Goal: Find specific page/section: Find specific page/section

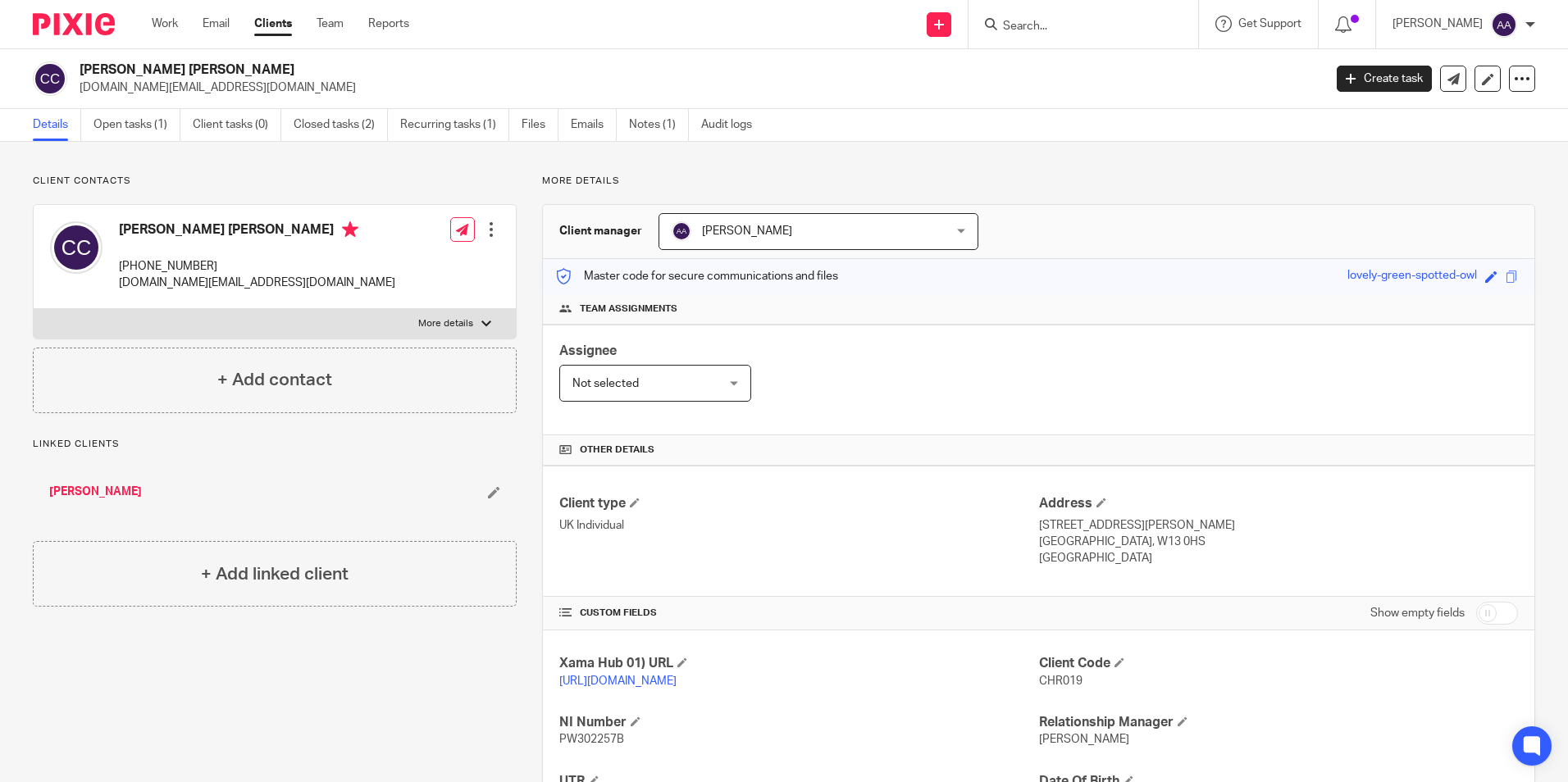
click at [65, 31] on img at bounding box center [73, 24] width 82 height 22
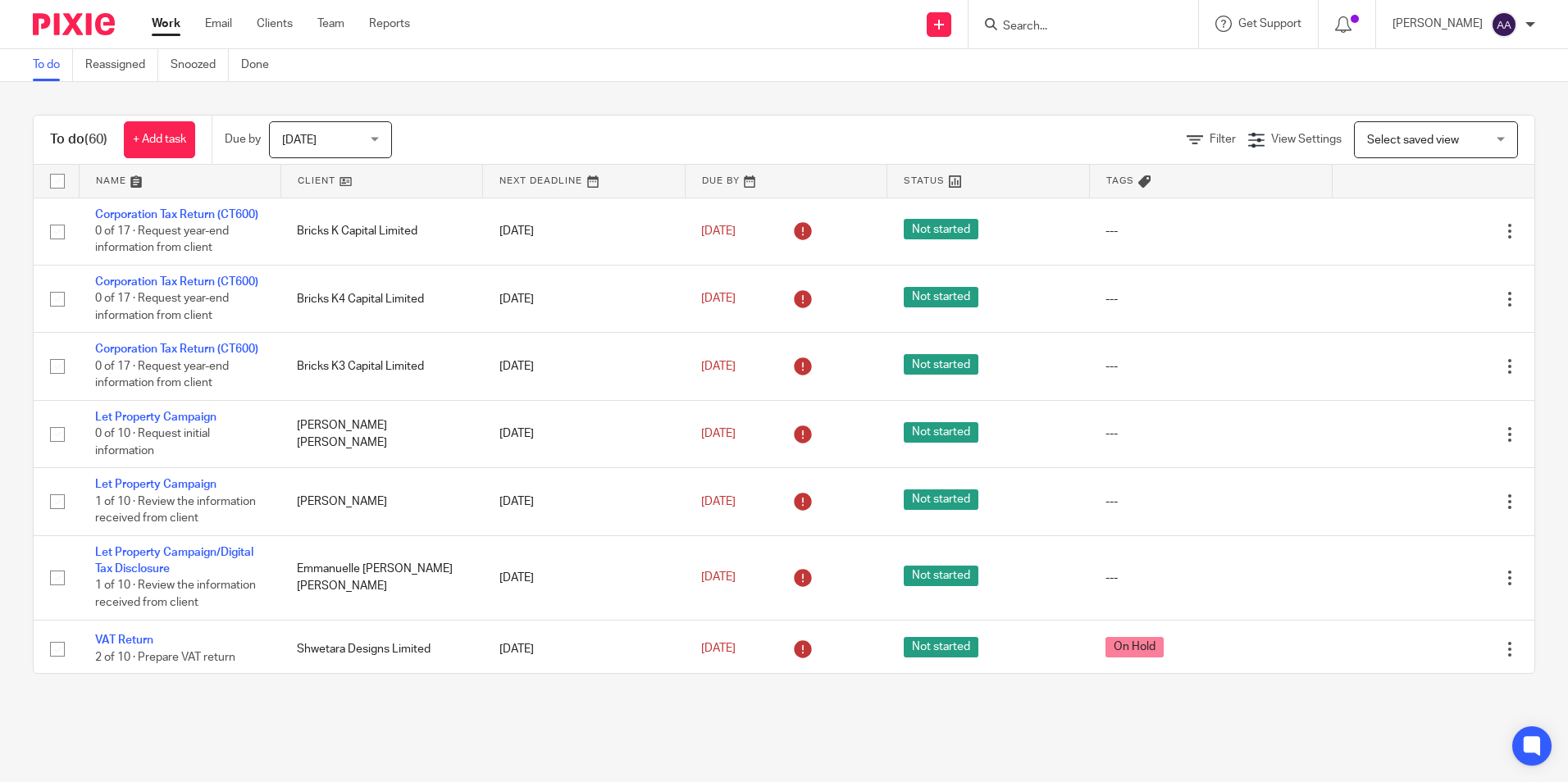
click at [1090, 15] on form at bounding box center [1089, 24] width 175 height 21
click at [1054, 22] on input "Search" at bounding box center [1075, 27] width 148 height 15
type input "pendul"
click at [1091, 60] on link at bounding box center [1174, 71] width 351 height 38
click at [748, 29] on div "Send new email Create task Add client pendul Pendul um Properties Ltd [PERSON_N…" at bounding box center [1001, 24] width 1133 height 49
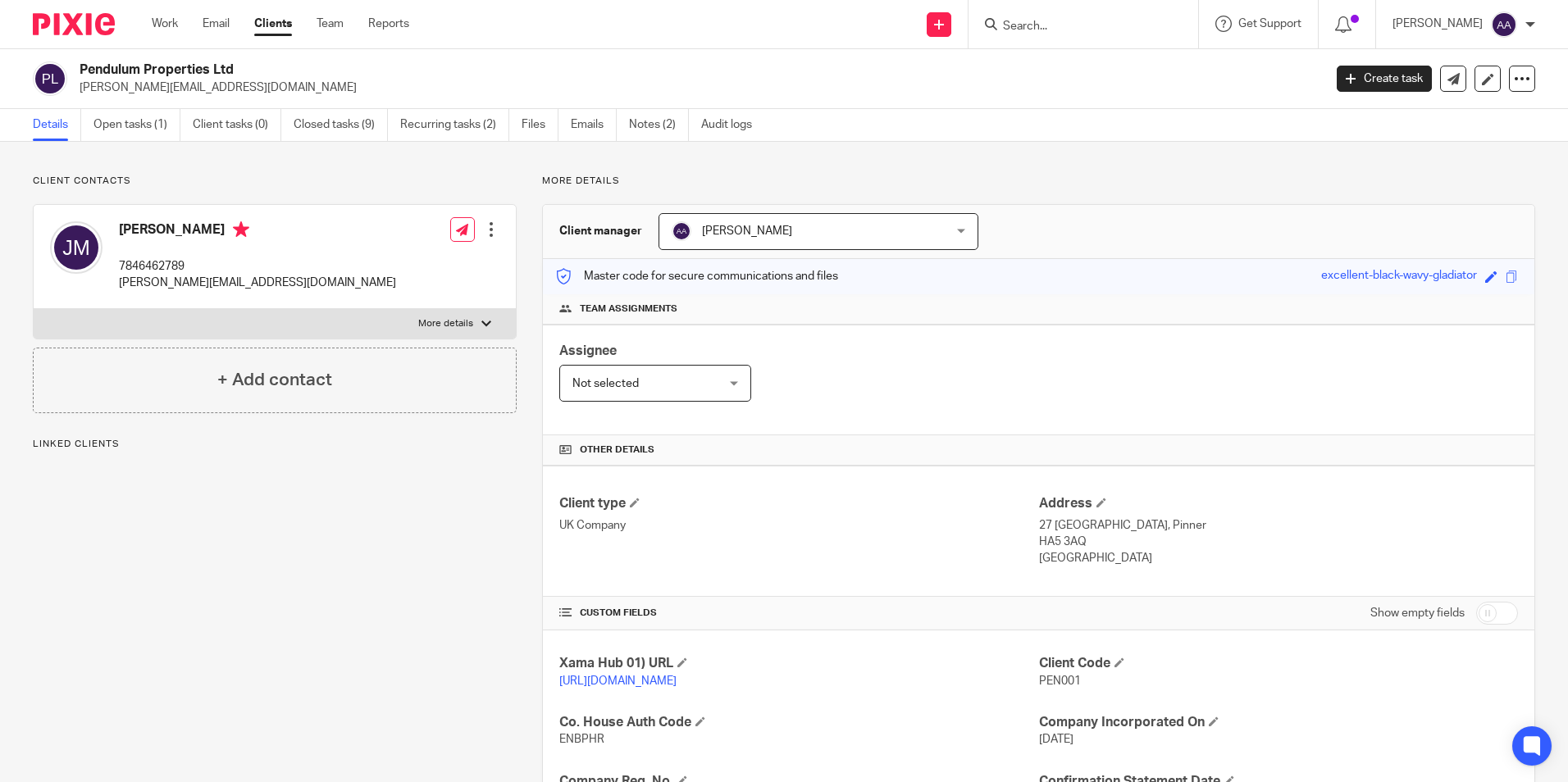
scroll to position [164, 0]
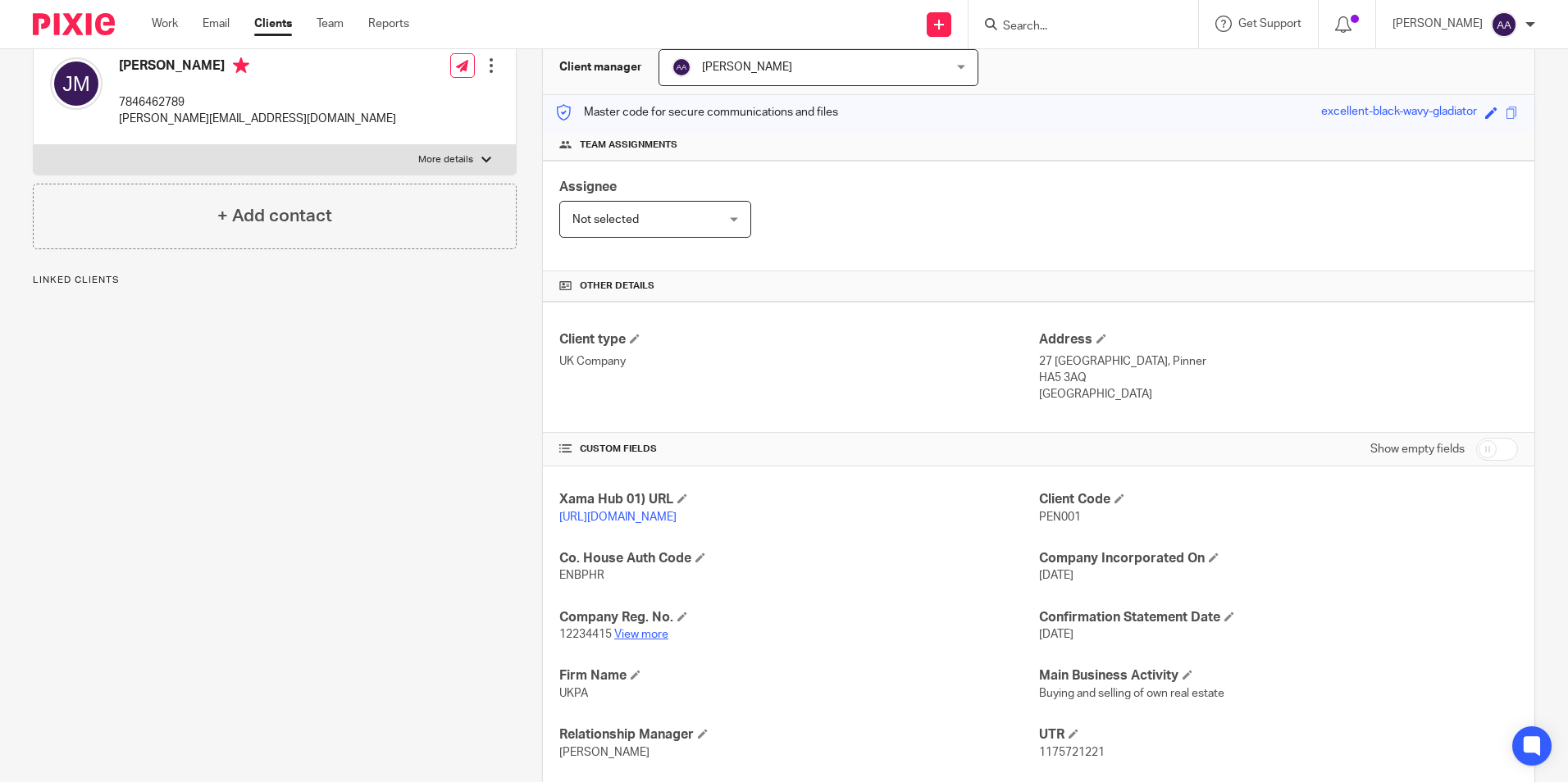
click at [661, 640] on link "View more" at bounding box center [641, 634] width 54 height 12
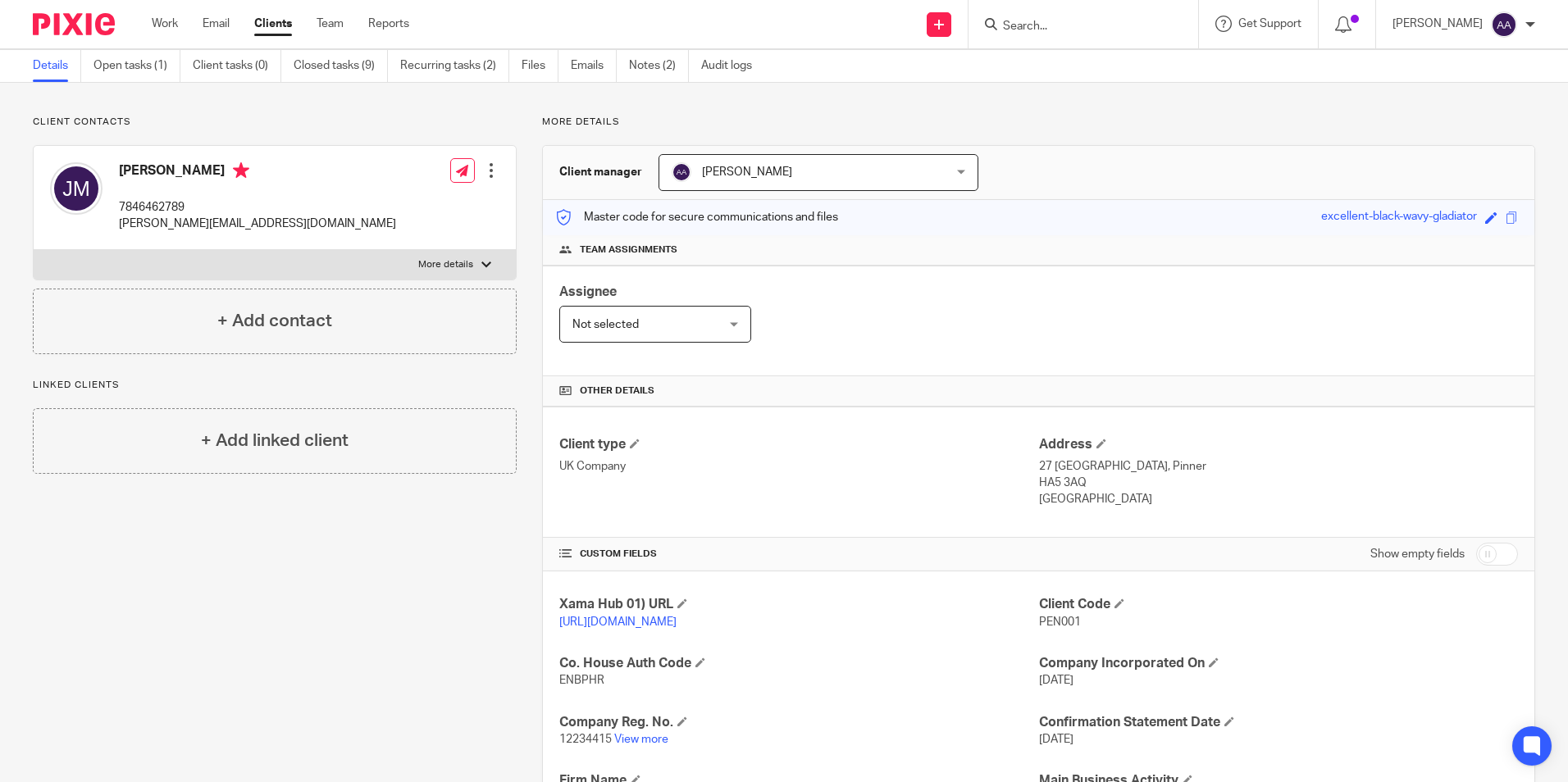
scroll to position [7, 0]
